Goal: Information Seeking & Learning: Learn about a topic

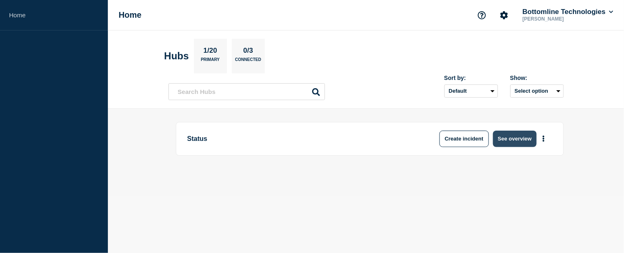
click at [523, 134] on button "See overview" at bounding box center [515, 138] width 44 height 16
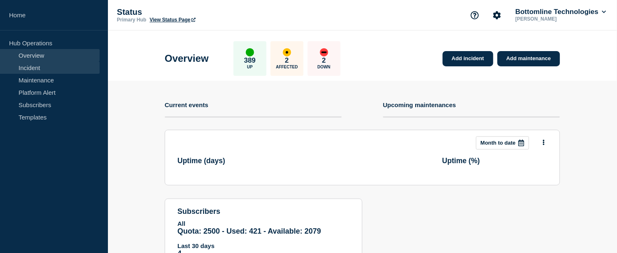
click at [34, 69] on link "Incident" at bounding box center [50, 67] width 100 height 12
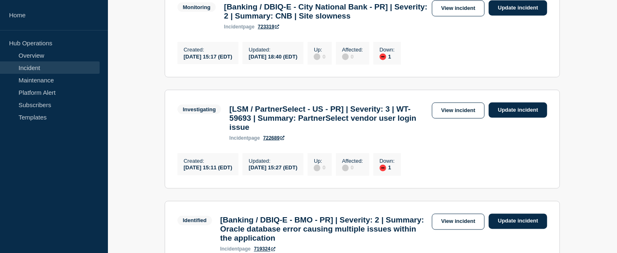
scroll to position [228, 0]
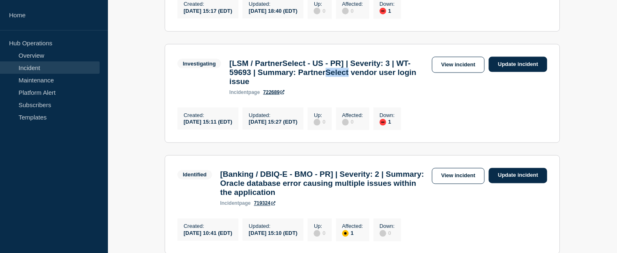
drag, startPoint x: 356, startPoint y: 80, endPoint x: 382, endPoint y: 81, distance: 25.5
click at [382, 81] on h3 "[LSM / PartnerSelect - US - PR] | Severity: 3 | WT-59693 | Summary: PartnerSele…" at bounding box center [328, 72] width 198 height 27
drag, startPoint x: 211, startPoint y: 130, endPoint x: 231, endPoint y: 130, distance: 20.2
click at [231, 125] on div "[DATE] 15:11 (EDT)" at bounding box center [208, 121] width 49 height 7
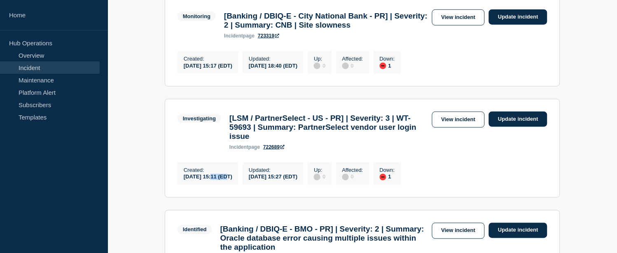
scroll to position [128, 0]
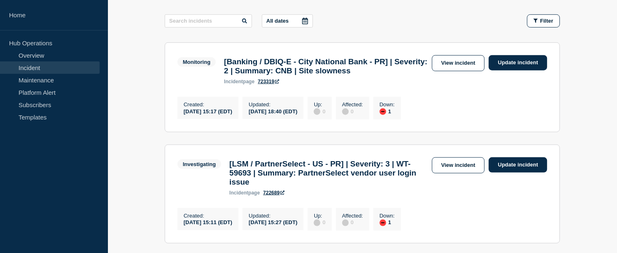
click at [232, 226] on div "[DATE] 15:11 (EDT)" at bounding box center [208, 222] width 49 height 7
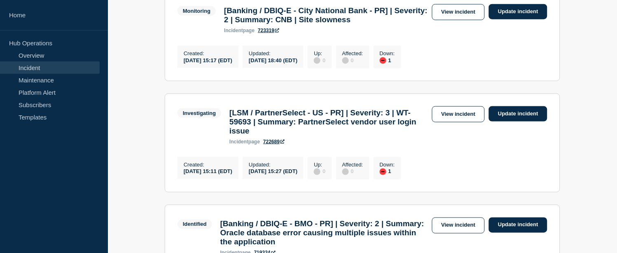
scroll to position [179, 0]
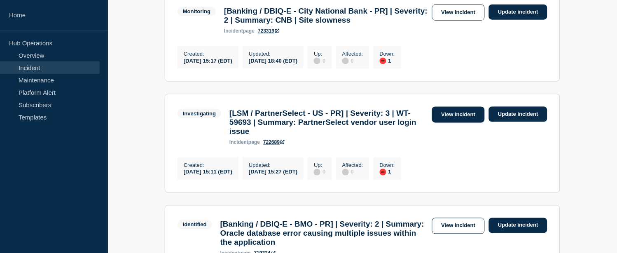
click at [460, 117] on link "View incident" at bounding box center [458, 115] width 53 height 16
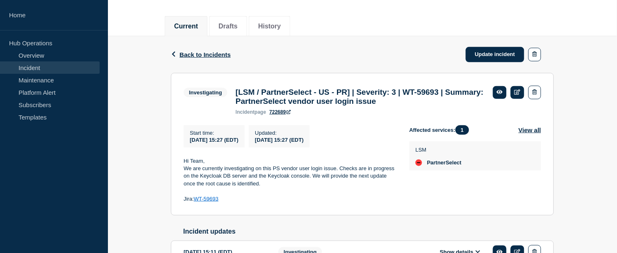
scroll to position [147, 0]
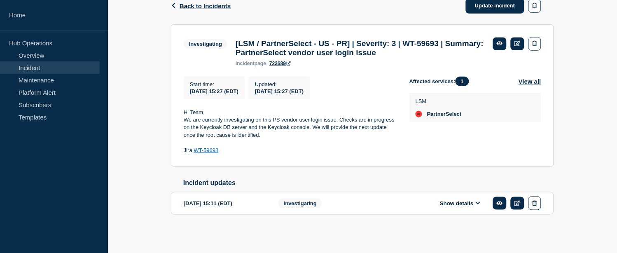
click at [447, 203] on button "Show details" at bounding box center [459, 203] width 45 height 7
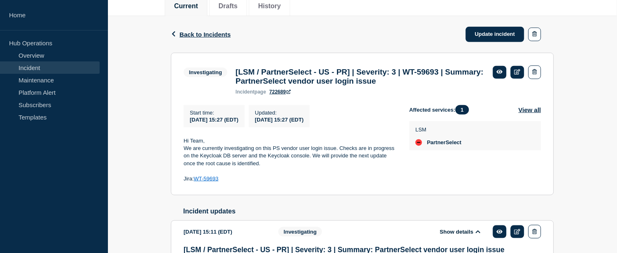
scroll to position [100, 0]
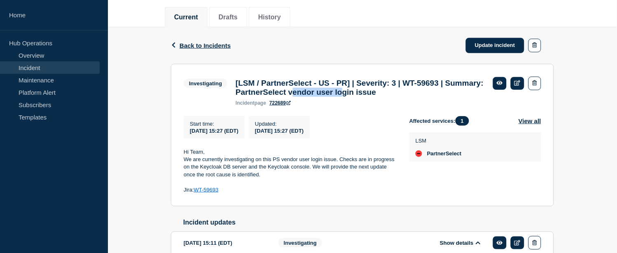
drag, startPoint x: 347, startPoint y: 95, endPoint x: 408, endPoint y: 95, distance: 61.3
click at [408, 95] on h3 "[LSM / PartnerSelect - US - PR] | Severity: 3 | WT-59693 | Summary: PartnerSele…" at bounding box center [359, 88] width 249 height 18
